Goal: Task Accomplishment & Management: Complete application form

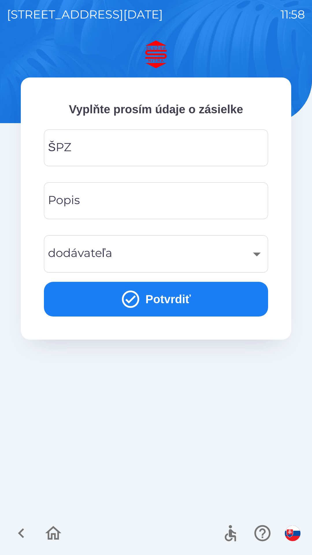
click at [148, 144] on input "ŠPZ" at bounding box center [156, 147] width 210 height 23
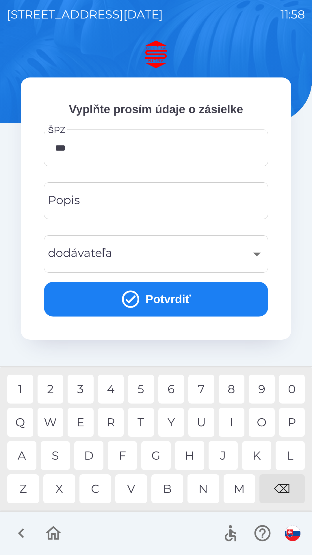
click at [115, 384] on div "4" at bounding box center [111, 389] width 26 height 29
click at [86, 387] on div "3" at bounding box center [81, 389] width 26 height 29
click at [86, 417] on div "E" at bounding box center [81, 422] width 26 height 29
type input "*******"
click at [254, 250] on div "​" at bounding box center [156, 253] width 210 height 23
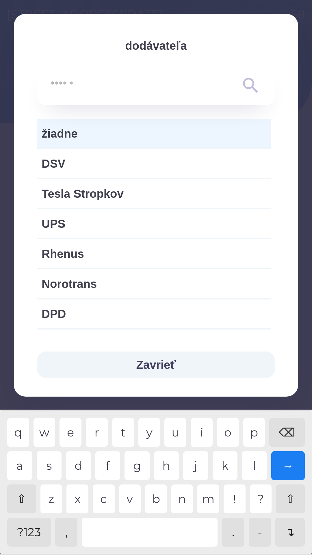
click at [82, 283] on span "Norotrans" at bounding box center [154, 283] width 225 height 17
type input "***"
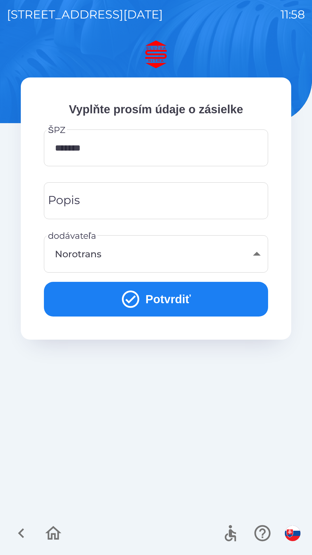
click at [160, 293] on button "Potvrdiť" at bounding box center [156, 299] width 224 height 35
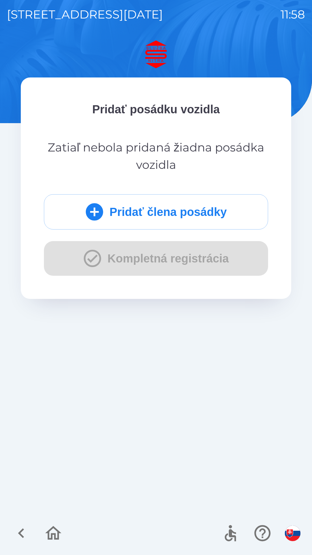
click at [186, 211] on button "Pridať člena posádky" at bounding box center [156, 211] width 224 height 35
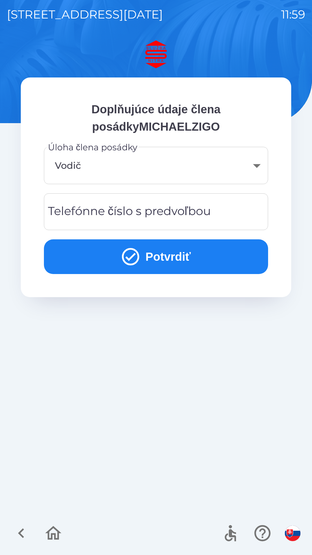
click at [171, 209] on div "Telefónne číslo s predvoľbou Telefónne číslo s predvoľbou" at bounding box center [156, 211] width 224 height 37
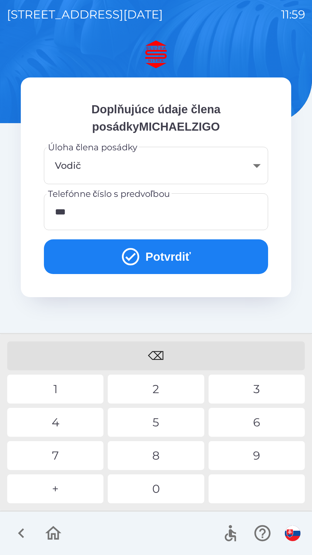
click at [158, 387] on div "2" at bounding box center [156, 389] width 96 height 29
click at [261, 451] on div "9" at bounding box center [257, 455] width 96 height 29
type input "**********"
click at [156, 255] on button "Potvrdiť" at bounding box center [156, 256] width 224 height 35
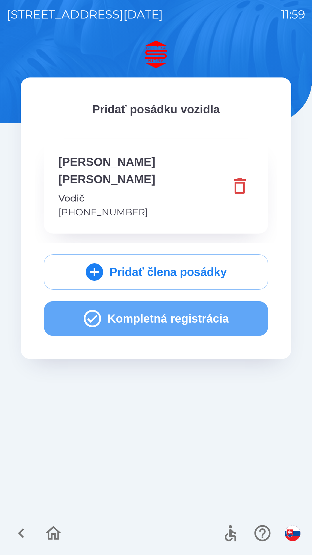
click at [173, 301] on button "Kompletná registrácia" at bounding box center [156, 318] width 224 height 35
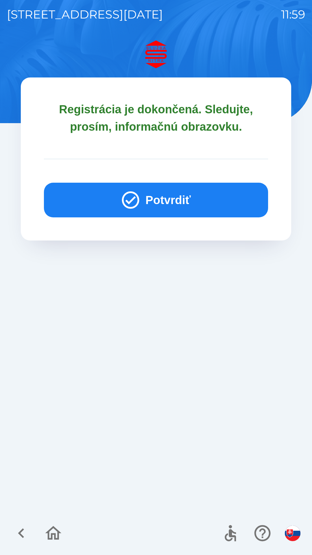
click at [155, 197] on button "Potvrdiť" at bounding box center [156, 200] width 224 height 35
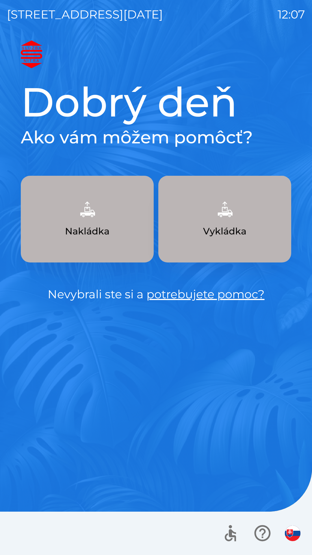
click at [241, 231] on p "Vykládka" at bounding box center [224, 231] width 43 height 14
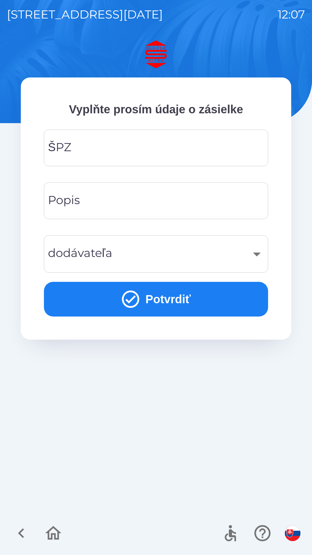
click at [212, 148] on input "ŠPZ" at bounding box center [156, 147] width 210 height 23
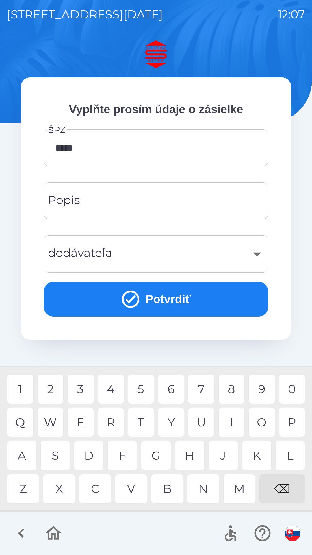
click at [170, 389] on div "6" at bounding box center [171, 389] width 26 height 29
type input "*******"
click at [225, 199] on input "Popis" at bounding box center [156, 200] width 210 height 23
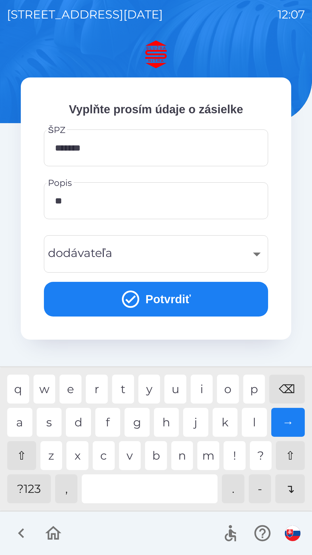
click at [260, 385] on div "p" at bounding box center [254, 389] width 22 height 29
type input "***"
click at [253, 256] on div "​" at bounding box center [156, 253] width 210 height 23
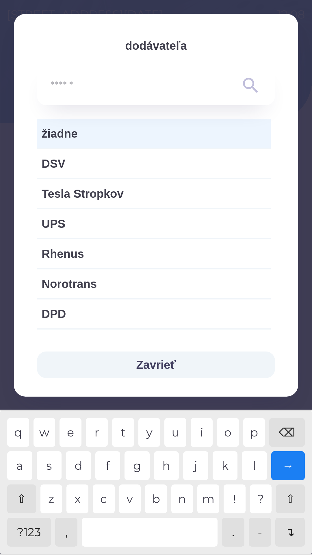
click at [158, 138] on span "žiadne" at bounding box center [154, 133] width 225 height 17
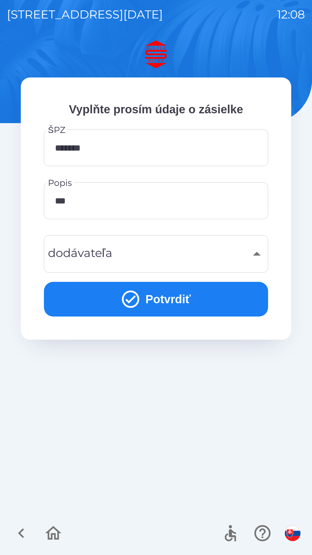
click at [256, 254] on div "​" at bounding box center [156, 253] width 210 height 23
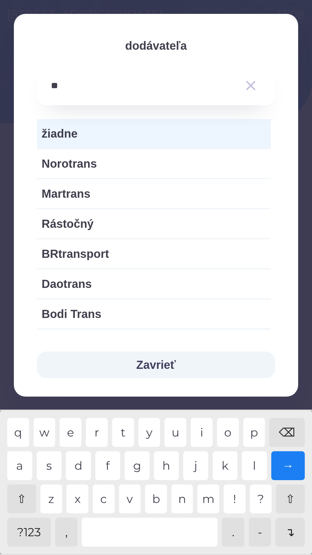
click at [22, 463] on div "a" at bounding box center [19, 465] width 25 height 29
type input "***"
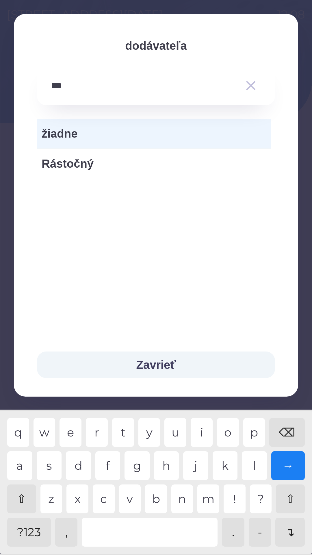
click at [84, 164] on span "Rástočný" at bounding box center [154, 163] width 225 height 17
type input "***"
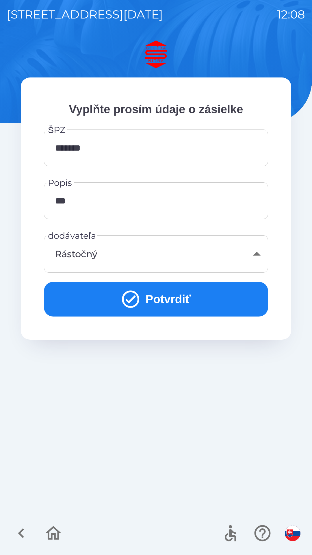
click at [179, 301] on button "Potvrdiť" at bounding box center [156, 299] width 224 height 35
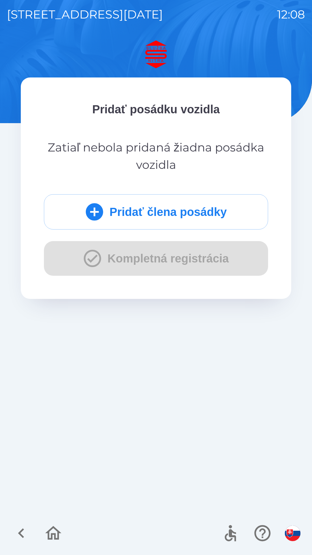
click at [164, 214] on button "Pridať člena posádky" at bounding box center [156, 211] width 224 height 35
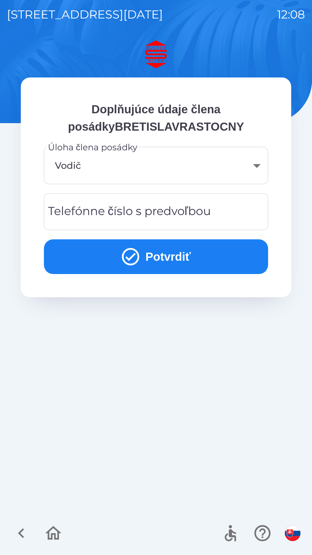
click at [179, 260] on button "Potvrdiť" at bounding box center [156, 256] width 224 height 35
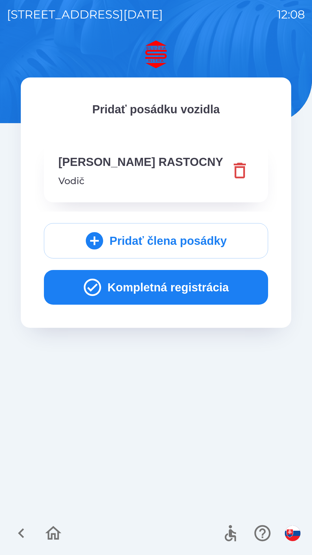
click at [189, 294] on button "Kompletná registrácia" at bounding box center [156, 287] width 224 height 35
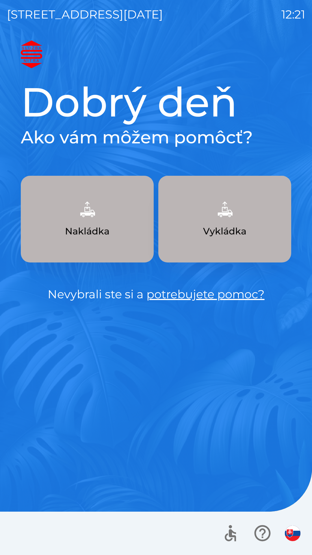
click at [105, 221] on button "Nakládka" at bounding box center [87, 219] width 133 height 87
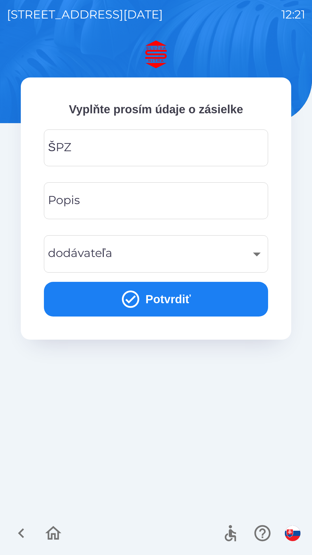
click at [116, 150] on input "ŠPZ" at bounding box center [156, 147] width 210 height 23
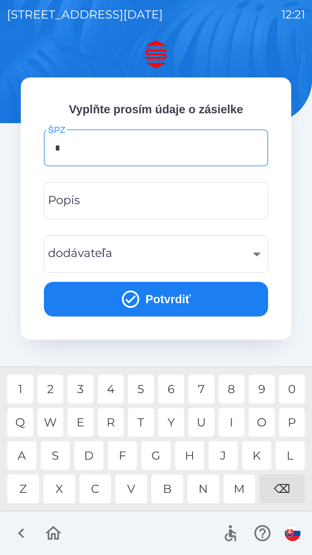
click at [204, 490] on div "N" at bounding box center [204, 488] width 32 height 29
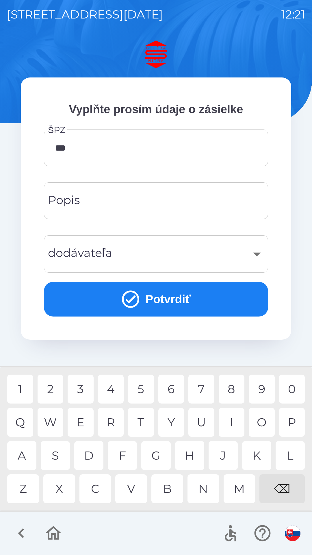
click at [23, 390] on div "1" at bounding box center [20, 389] width 26 height 29
click at [231, 392] on div "8" at bounding box center [232, 389] width 26 height 29
click at [257, 455] on div "K" at bounding box center [256, 455] width 29 height 29
type input "*******"
click at [259, 418] on div "O" at bounding box center [262, 422] width 26 height 29
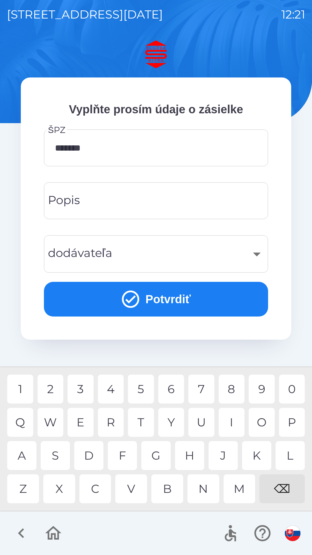
click at [108, 202] on input "Popis" at bounding box center [156, 200] width 210 height 23
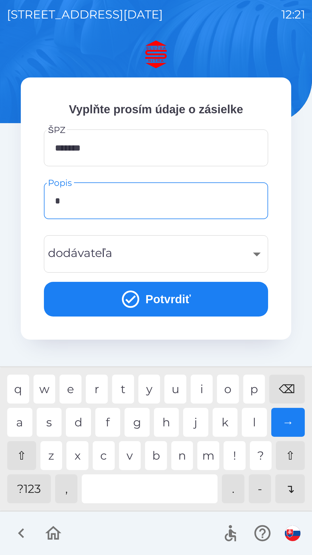
click at [183, 458] on div "n" at bounding box center [182, 455] width 22 height 29
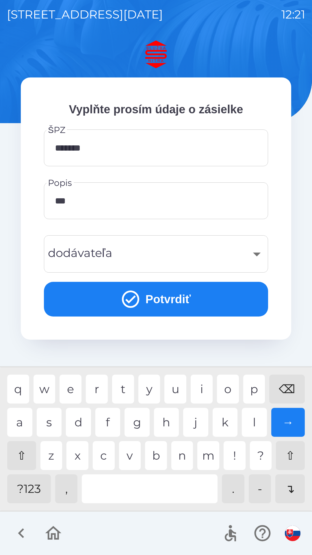
click at [223, 427] on div "k" at bounding box center [225, 422] width 25 height 29
click at [255, 424] on div "l" at bounding box center [254, 422] width 25 height 29
click at [78, 423] on div "d" at bounding box center [78, 422] width 25 height 29
type input "********"
click at [260, 256] on div "​" at bounding box center [156, 253] width 210 height 23
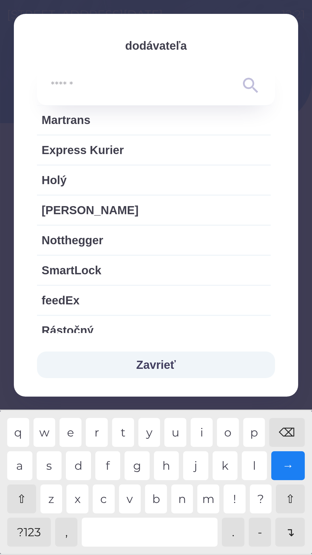
scroll to position [347, 0]
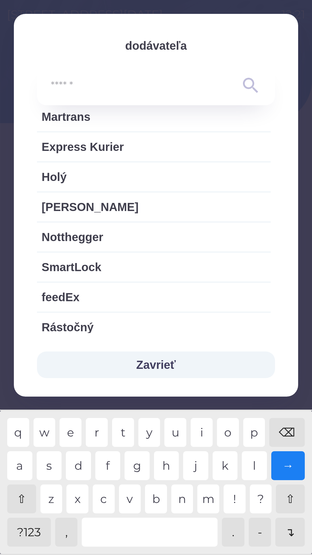
click at [109, 150] on span "Express Kurier" at bounding box center [154, 146] width 225 height 17
type input "***"
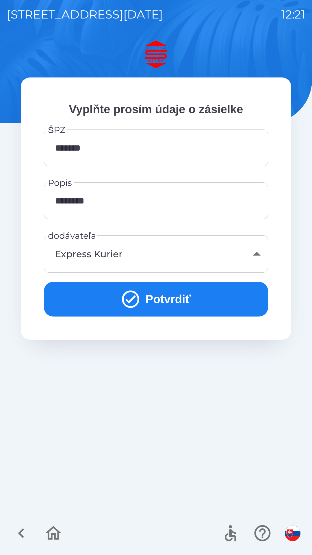
click at [166, 297] on button "Potvrdiť" at bounding box center [156, 299] width 224 height 35
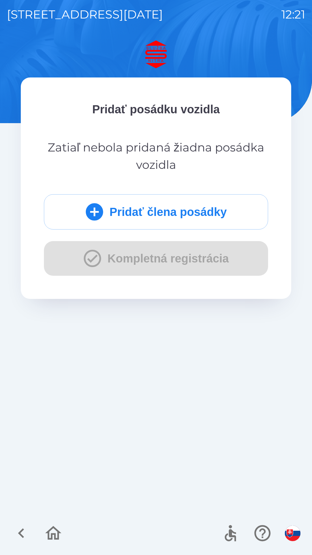
click at [132, 214] on button "Pridať člena posádky" at bounding box center [156, 211] width 224 height 35
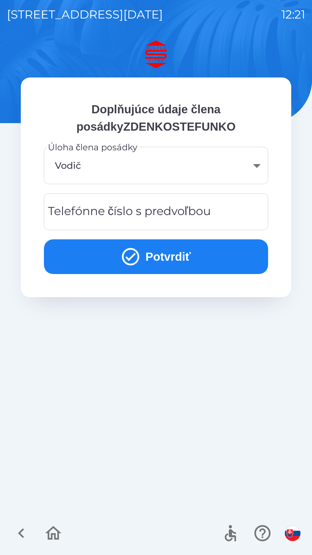
click at [117, 169] on body "[STREET_ADDRESS][DATE] 12:21 Doplňujúce údaje člena posádkyZDENKOSTEFUNKO Úloha…" at bounding box center [156, 277] width 312 height 555
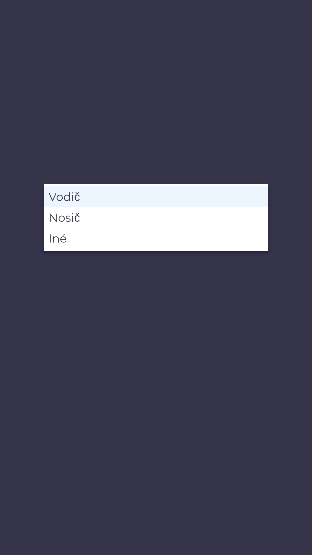
click at [71, 198] on li "Vodič" at bounding box center [156, 196] width 224 height 21
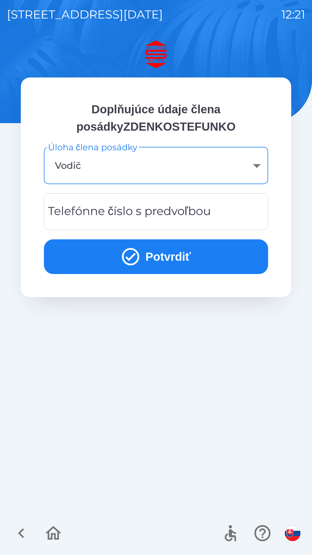
click at [153, 212] on div "Telefónne číslo s predvoľbou Telefónne číslo s predvoľbou" at bounding box center [156, 211] width 224 height 37
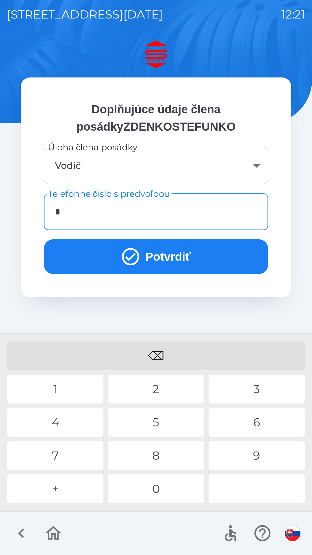
click at [61, 485] on div "+" at bounding box center [55, 488] width 96 height 29
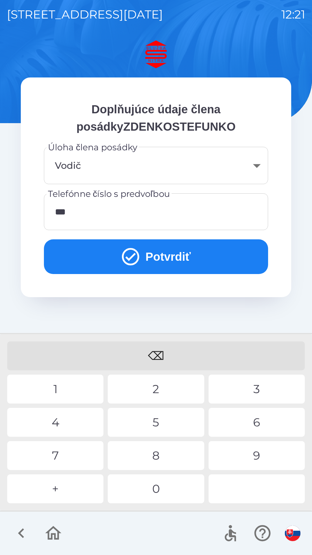
click at [155, 388] on div "2" at bounding box center [156, 389] width 96 height 29
click at [52, 423] on div "4" at bounding box center [55, 422] width 96 height 29
click at [155, 458] on div "8" at bounding box center [156, 455] width 96 height 29
click at [53, 389] on div "1" at bounding box center [55, 389] width 96 height 29
type input "**********"
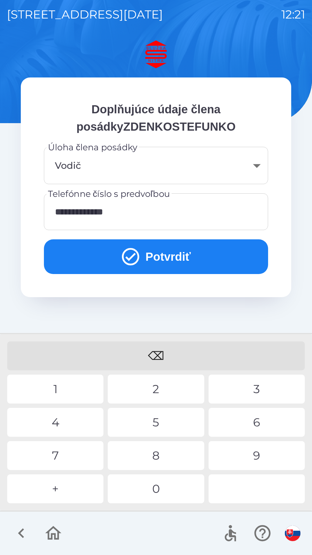
click at [158, 260] on button "Potvrdiť" at bounding box center [156, 256] width 224 height 35
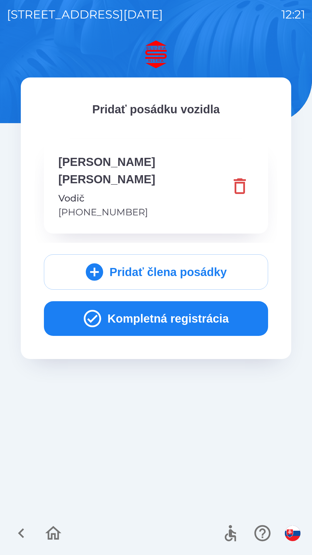
click at [151, 305] on button "Kompletná registrácia" at bounding box center [156, 318] width 224 height 35
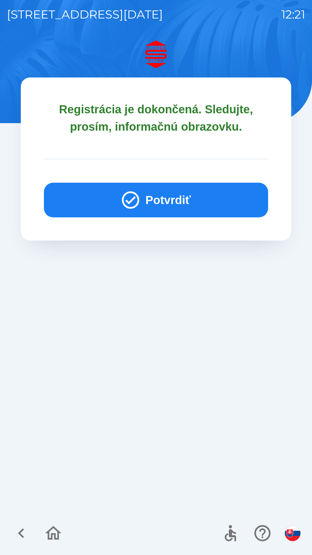
click at [177, 205] on button "Potvrdiť" at bounding box center [156, 200] width 224 height 35
